Goal: Check status: Check status

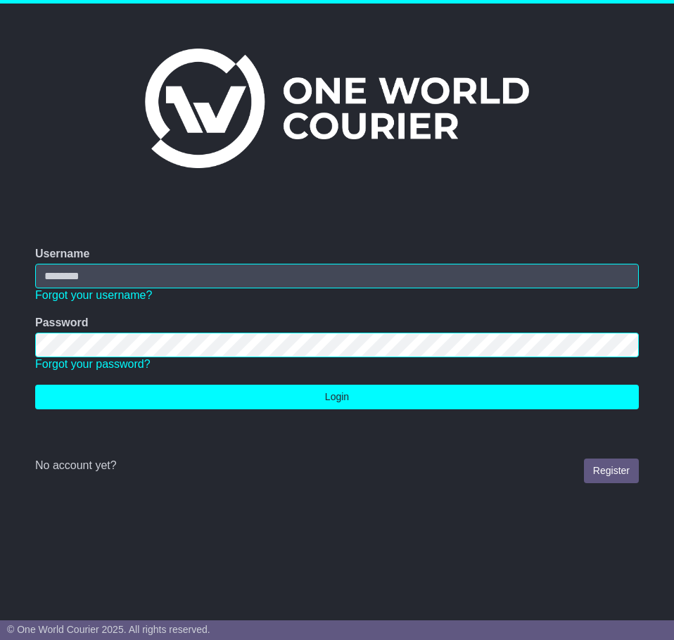
type input "**********"
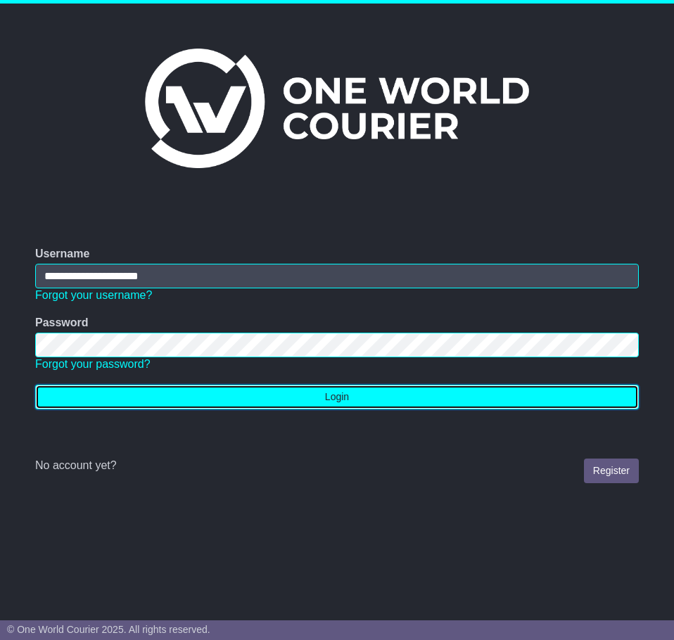
click at [231, 392] on button "Login" at bounding box center [337, 397] width 604 height 25
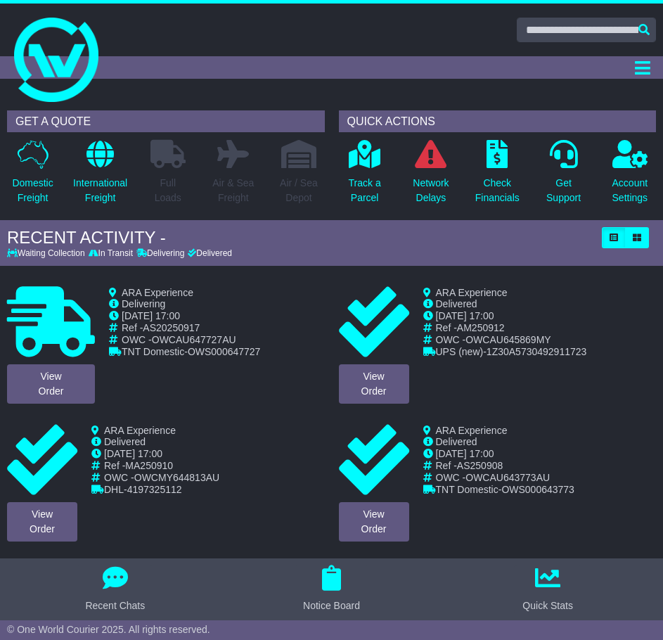
scroll to position [80, 0]
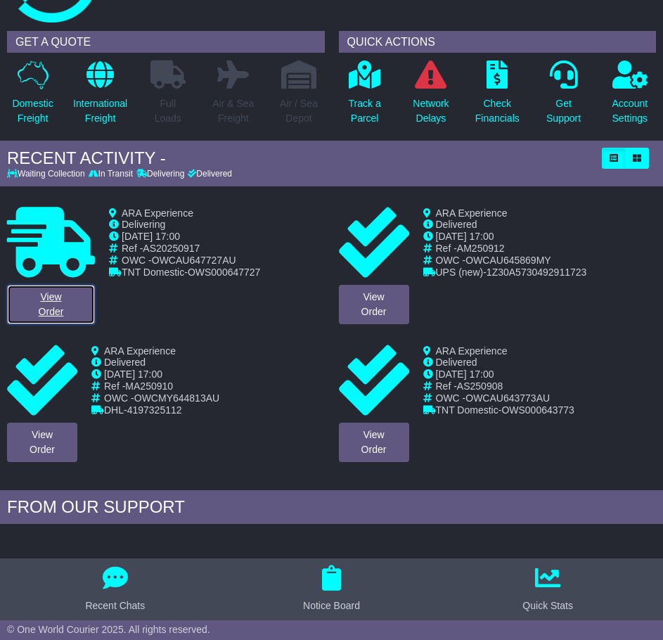
click at [71, 303] on link "View Order" at bounding box center [51, 304] width 88 height 39
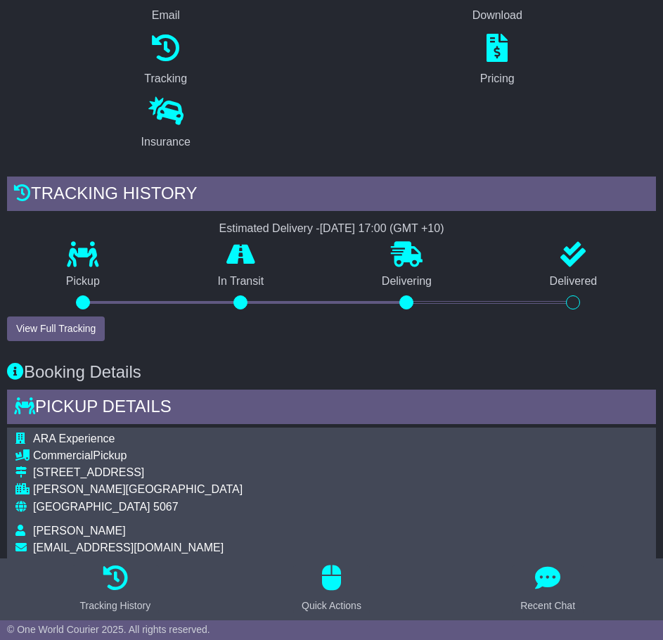
scroll to position [272, 0]
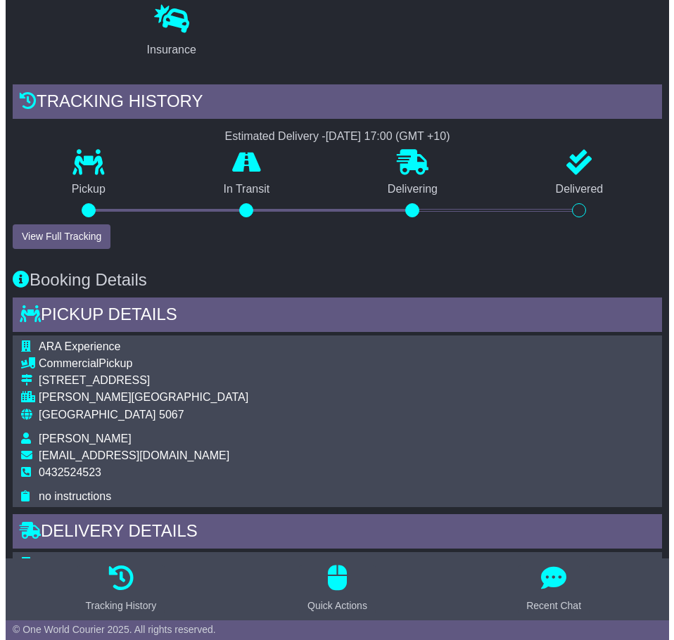
scroll to position [370, 0]
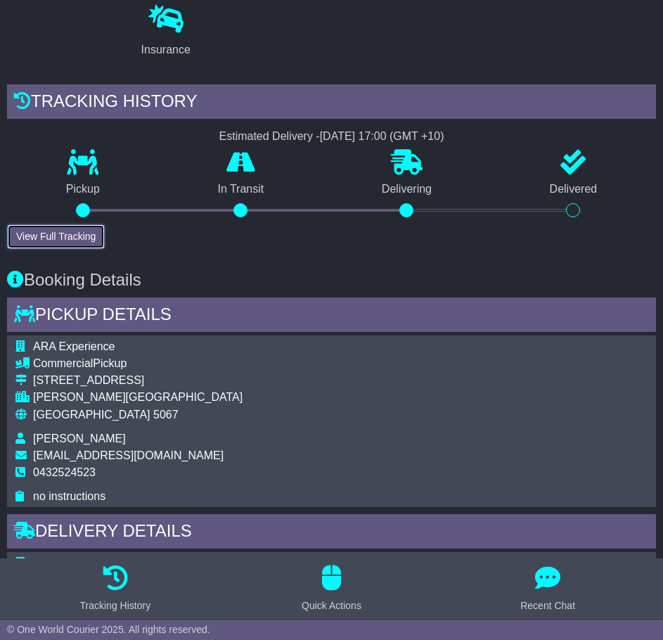
click at [76, 239] on button "View Full Tracking" at bounding box center [56, 236] width 98 height 25
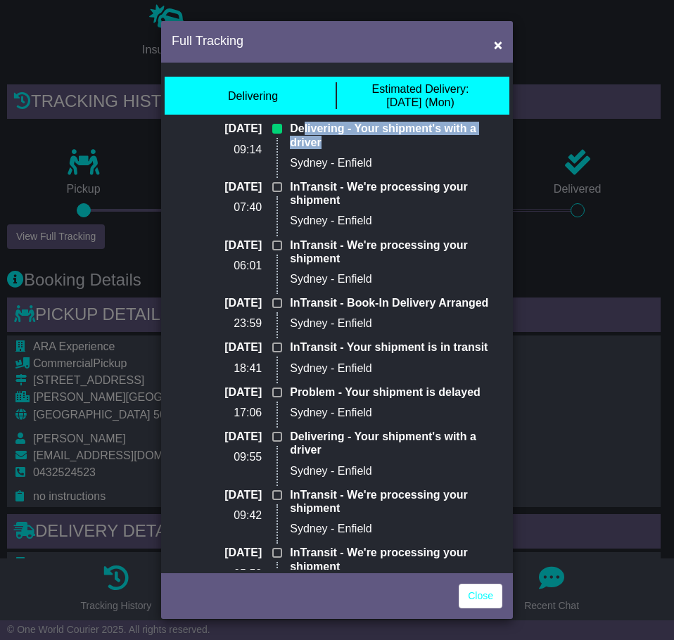
drag, startPoint x: 298, startPoint y: 130, endPoint x: 392, endPoint y: 138, distance: 93.9
click at [392, 138] on p "Delivering - Your shipment's with a driver" at bounding box center [391, 135] width 202 height 27
click at [371, 426] on div "Problem - Your shipment is delayed Sydney - Enfield" at bounding box center [391, 408] width 216 height 44
click at [321, 447] on p "Delivering - Your shipment's with a driver" at bounding box center [391, 443] width 202 height 27
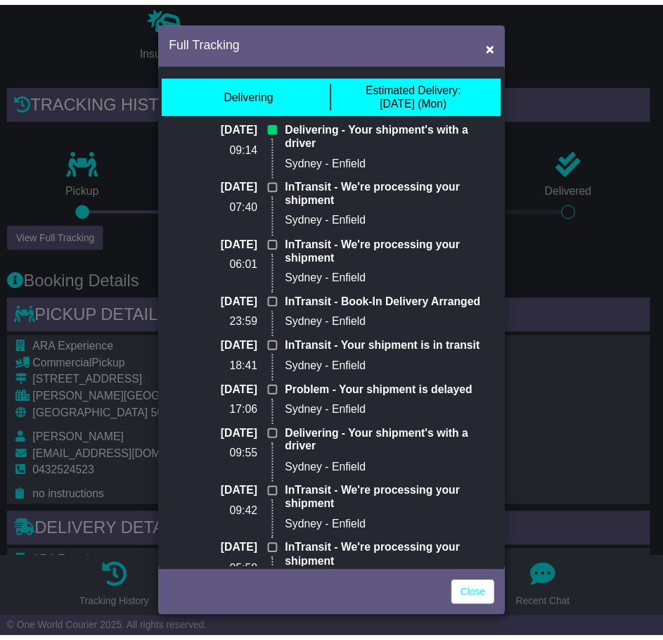
scroll to position [0, 0]
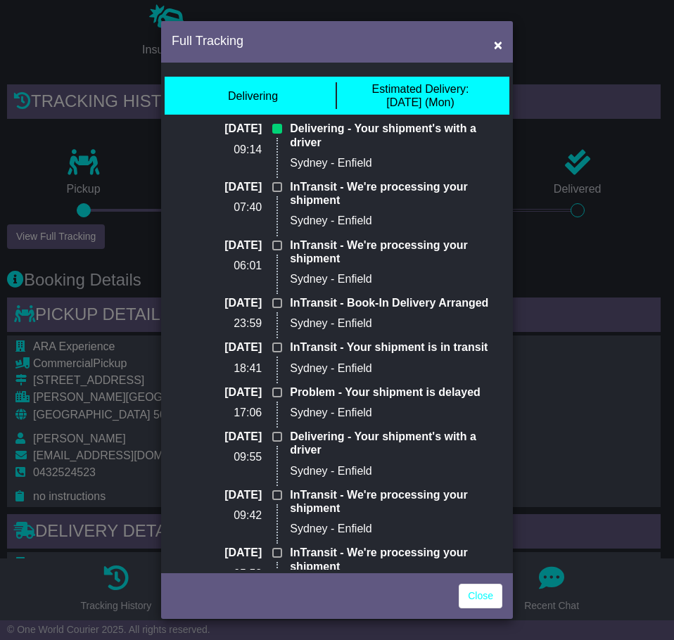
click at [310, 297] on p "InTransit - Book-In Delivery Arranged" at bounding box center [391, 302] width 202 height 13
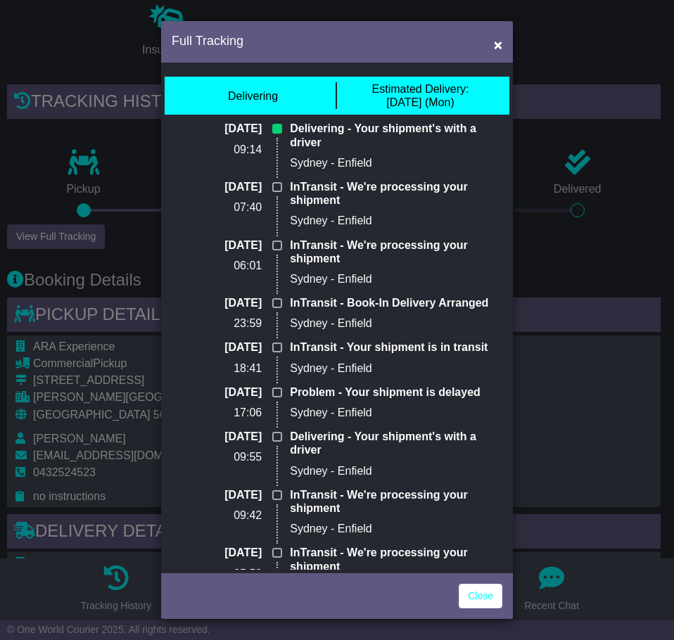
click at [421, 225] on p "Sydney - Enfield" at bounding box center [391, 220] width 202 height 13
drag, startPoint x: 287, startPoint y: 126, endPoint x: 318, endPoint y: 135, distance: 32.3
click at [318, 135] on p "Delivering - Your shipment's with a driver" at bounding box center [391, 135] width 202 height 27
click at [409, 287] on div "InTransit - We're processing your shipment Sydney - Enfield" at bounding box center [391, 268] width 216 height 58
click at [490, 598] on link "Close" at bounding box center [481, 596] width 44 height 25
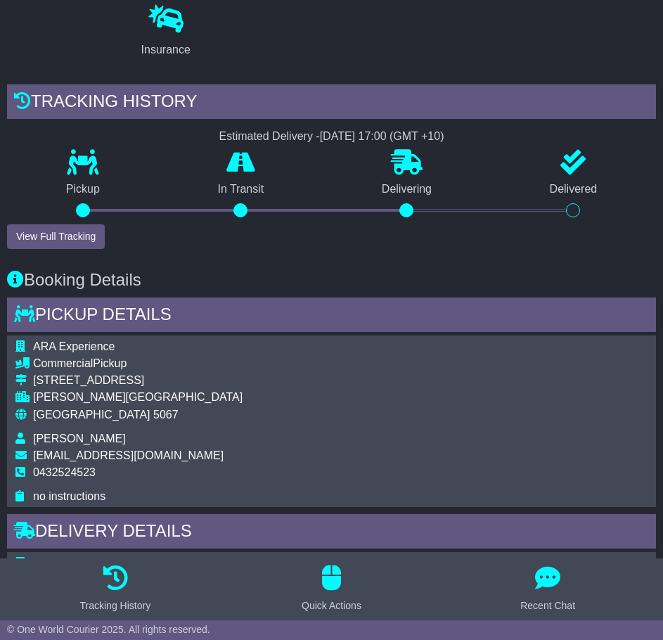
click at [337, 411] on div "ARA Experience Commercial Pickup 22 Fullarton Road NORWOOD, SA Australia 5067 M…" at bounding box center [331, 422] width 649 height 172
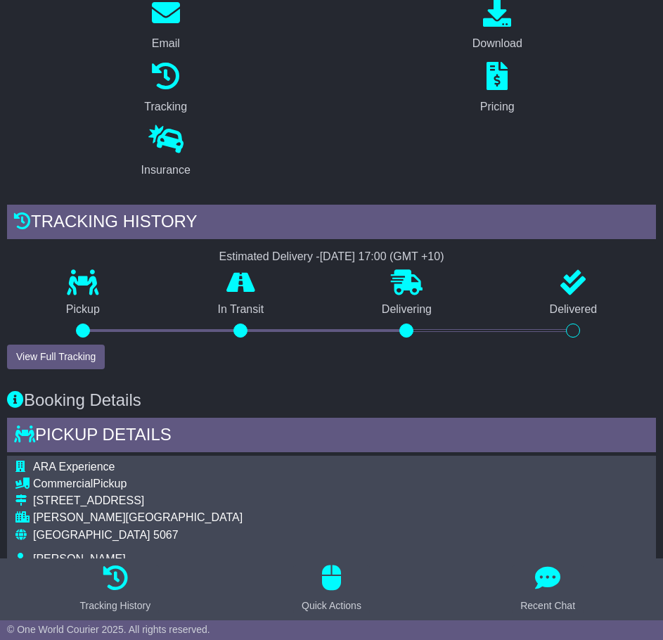
drag, startPoint x: 380, startPoint y: 307, endPoint x: 432, endPoint y: 295, distance: 53.6
click at [432, 295] on div "Delivering" at bounding box center [407, 307] width 168 height 74
click at [400, 307] on p "Delivering" at bounding box center [407, 309] width 168 height 13
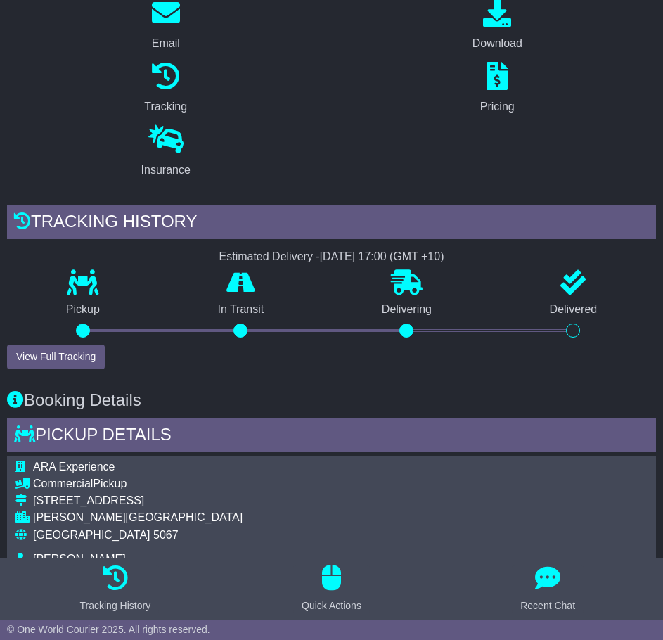
click at [400, 310] on p "Delivering" at bounding box center [407, 309] width 168 height 13
click at [400, 307] on p "Delivering" at bounding box center [407, 309] width 168 height 13
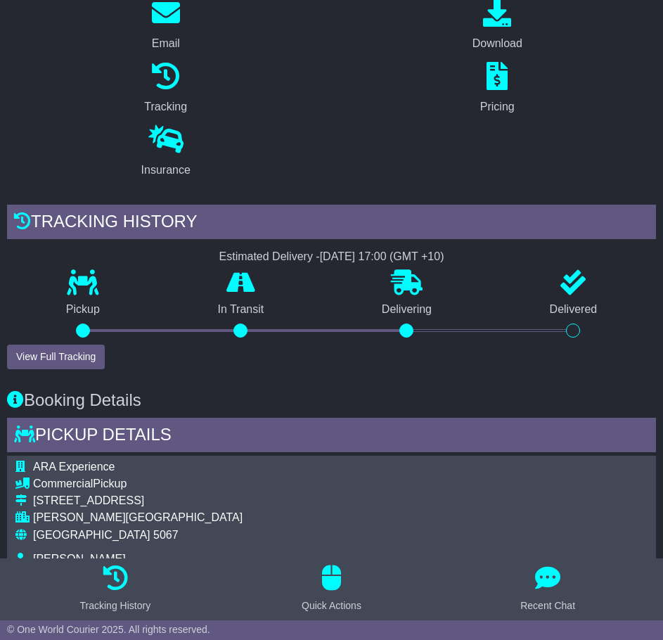
click at [307, 329] on div at bounding box center [241, 331] width 164 height 14
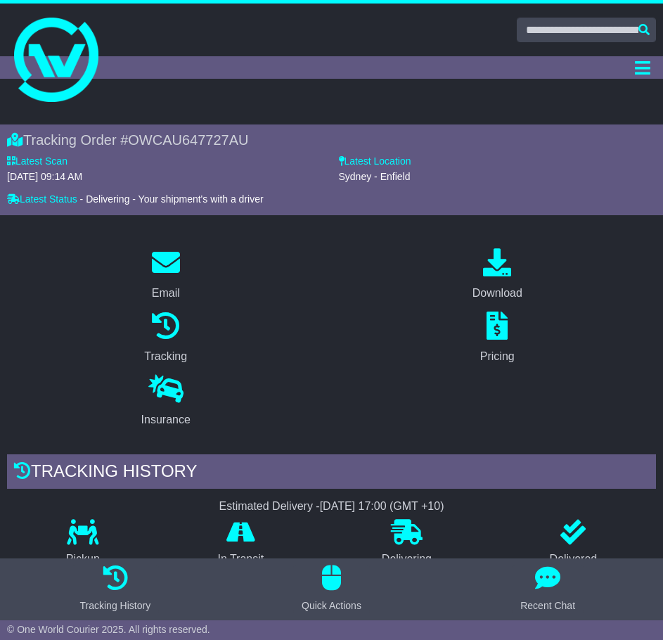
scroll to position [8, 0]
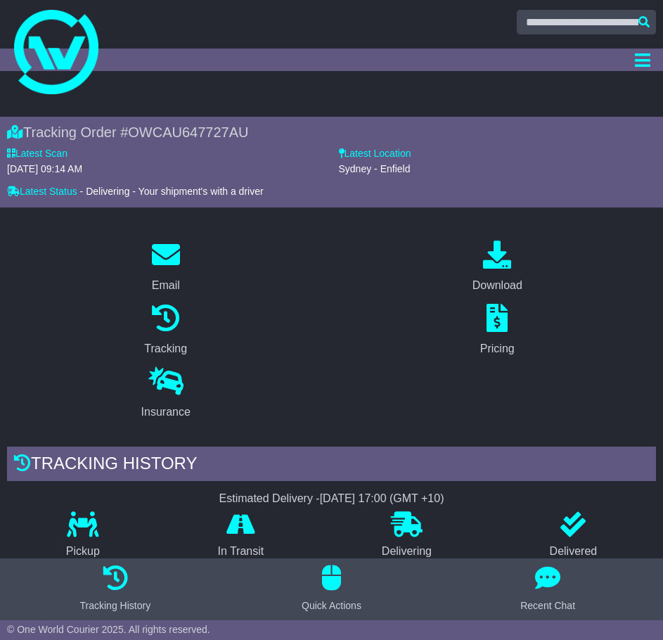
click at [314, 286] on div "Email" at bounding box center [166, 267] width 332 height 63
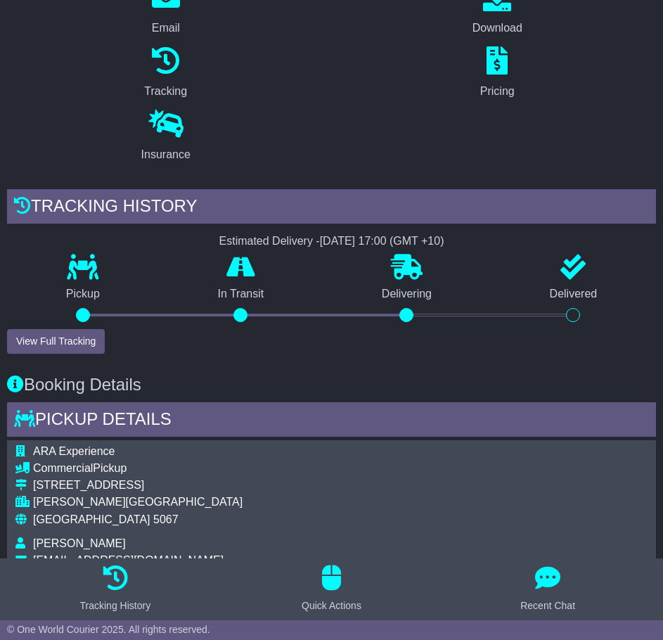
scroll to position [266, 0]
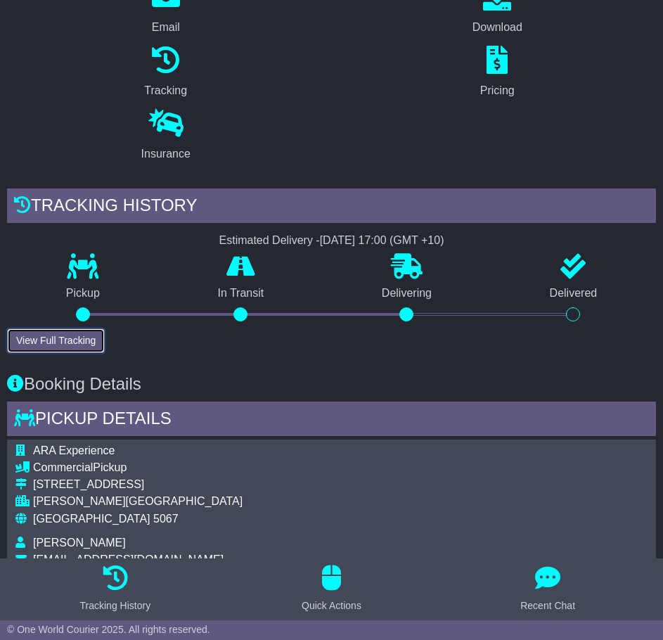
click at [50, 345] on button "View Full Tracking" at bounding box center [56, 341] width 98 height 25
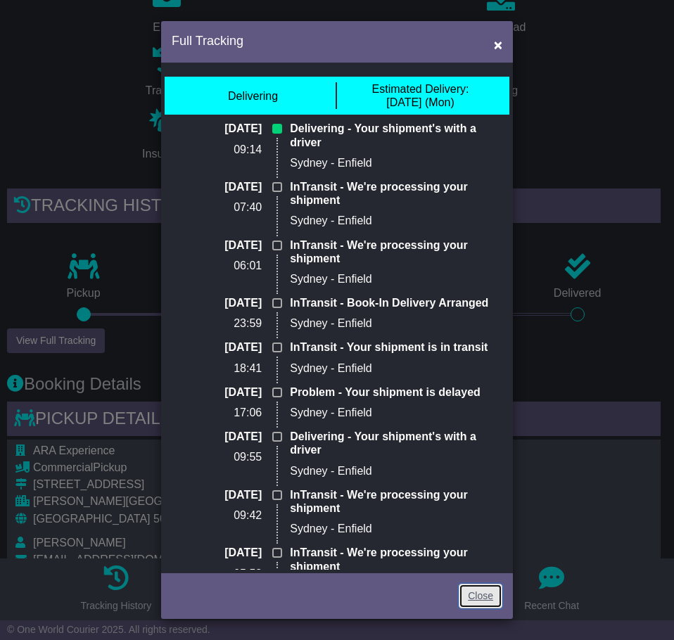
click at [488, 597] on link "Close" at bounding box center [481, 596] width 44 height 25
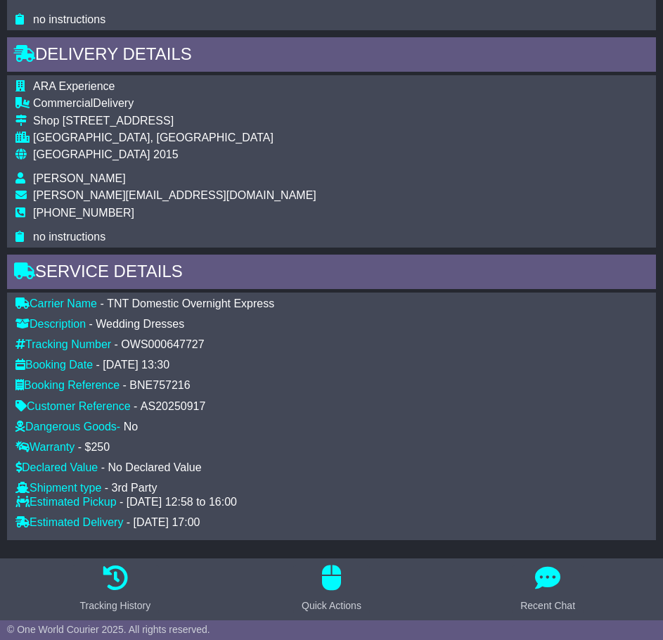
scroll to position [848, 0]
click at [167, 340] on div "OWS000647727" at bounding box center [162, 343] width 83 height 13
click at [304, 426] on div "Dangerous Goods - No Lithium Battery Other Dangerous Goods Package Group:" at bounding box center [331, 425] width 647 height 13
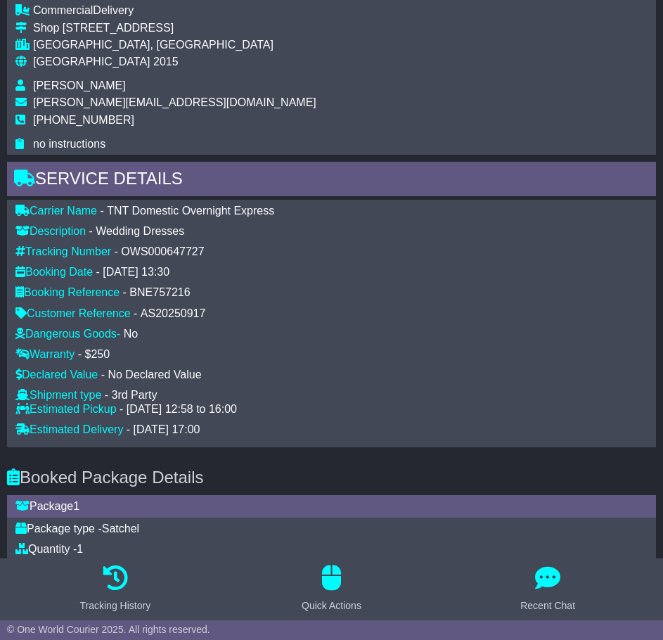
scroll to position [939, 0]
click at [391, 333] on div "Dangerous Goods - No Lithium Battery Other Dangerous Goods Package Group:" at bounding box center [331, 334] width 647 height 13
